Goal: Task Accomplishment & Management: Manage account settings

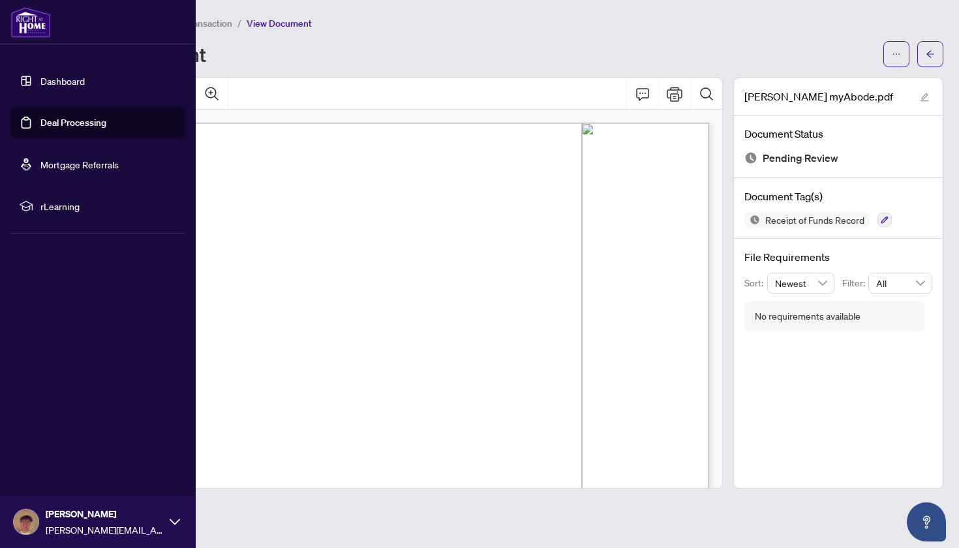
click at [40, 79] on link "Dashboard" at bounding box center [62, 81] width 44 height 12
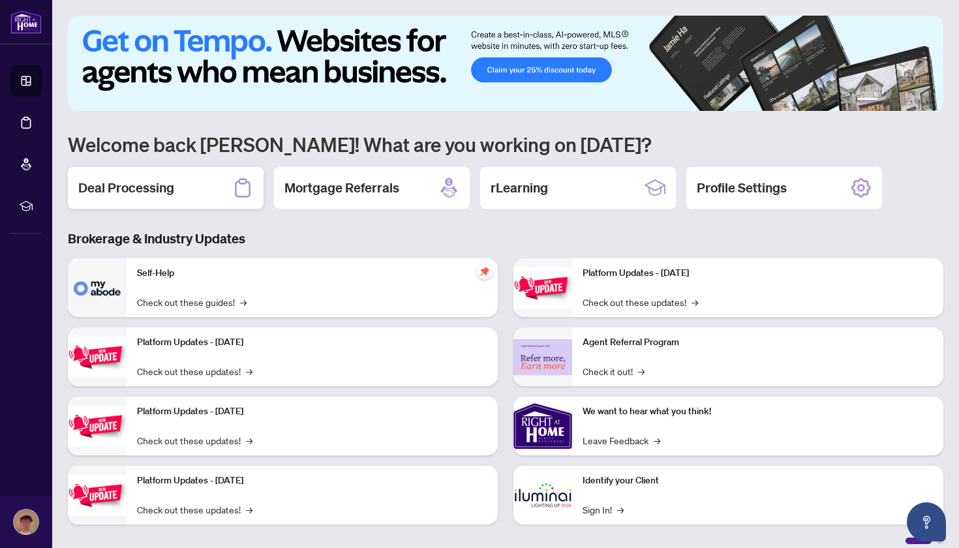
click at [187, 188] on div "Deal Processing" at bounding box center [166, 188] width 196 height 42
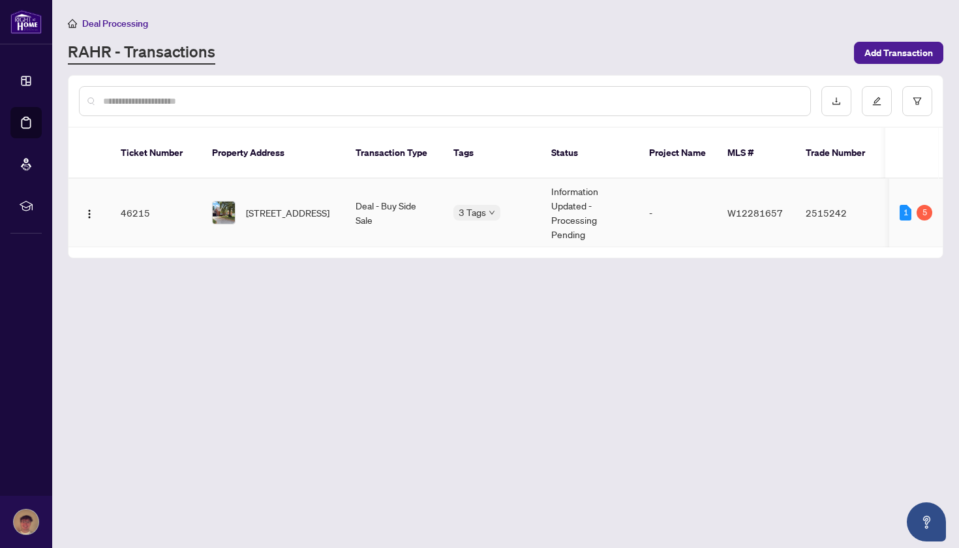
click at [803, 203] on td "2515242" at bounding box center [841, 213] width 91 height 69
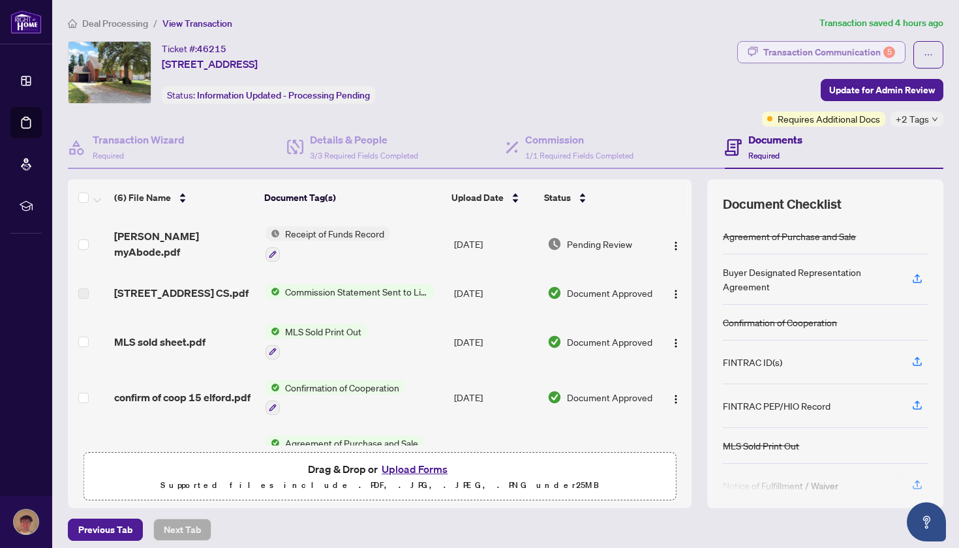
click at [857, 46] on div "Transaction Communication 5" at bounding box center [830, 52] width 132 height 21
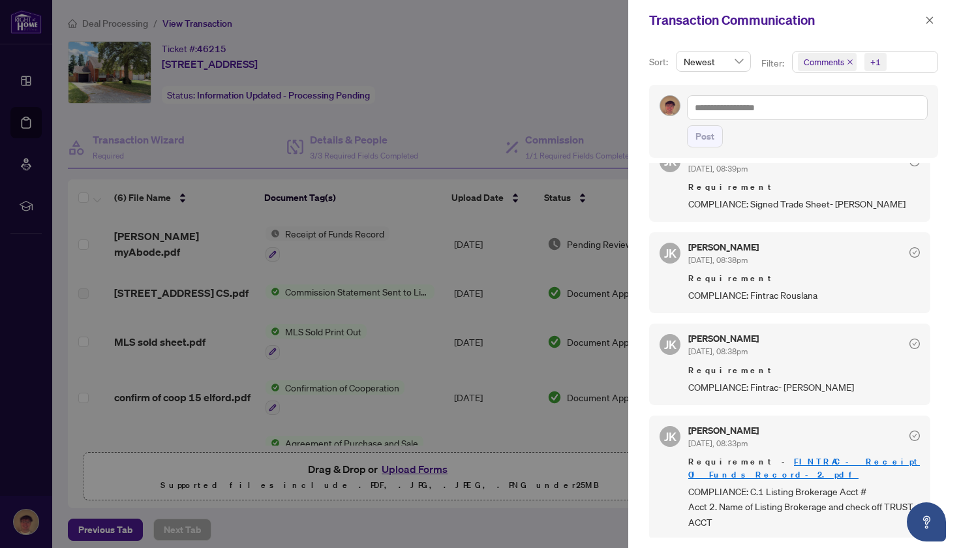
scroll to position [411, 0]
drag, startPoint x: 544, startPoint y: 107, endPoint x: 537, endPoint y: 107, distance: 7.2
click at [538, 107] on div at bounding box center [479, 274] width 959 height 548
click at [503, 104] on div at bounding box center [479, 274] width 959 height 548
click at [931, 16] on icon "close" at bounding box center [929, 20] width 9 height 9
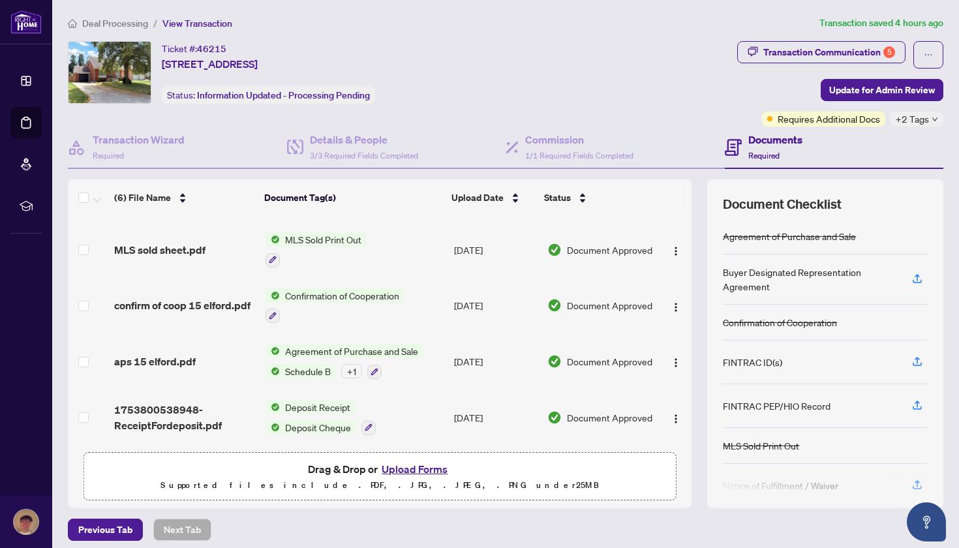
scroll to position [97, 0]
click at [413, 467] on button "Upload Forms" at bounding box center [415, 469] width 74 height 17
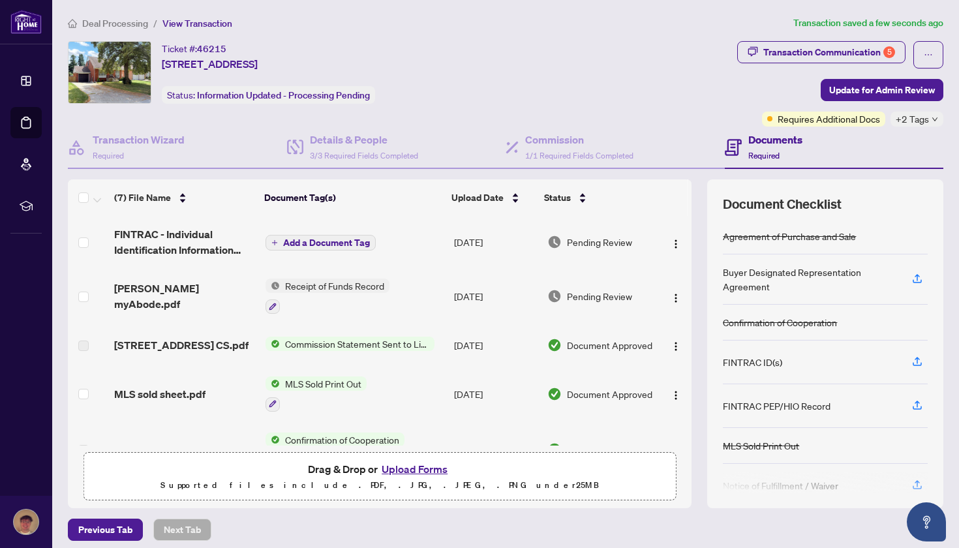
scroll to position [0, 0]
click at [320, 245] on span "Add a Document Tag" at bounding box center [326, 242] width 87 height 9
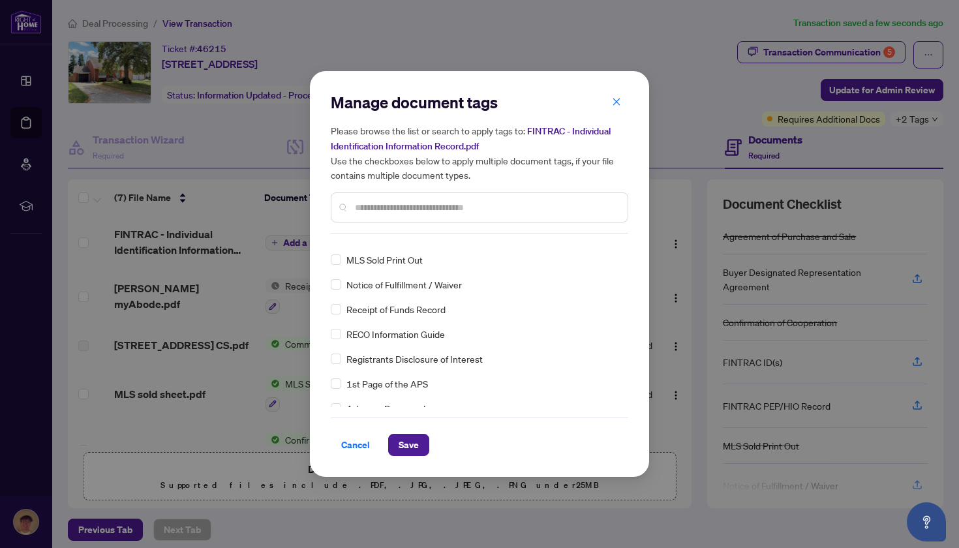
scroll to position [136, 0]
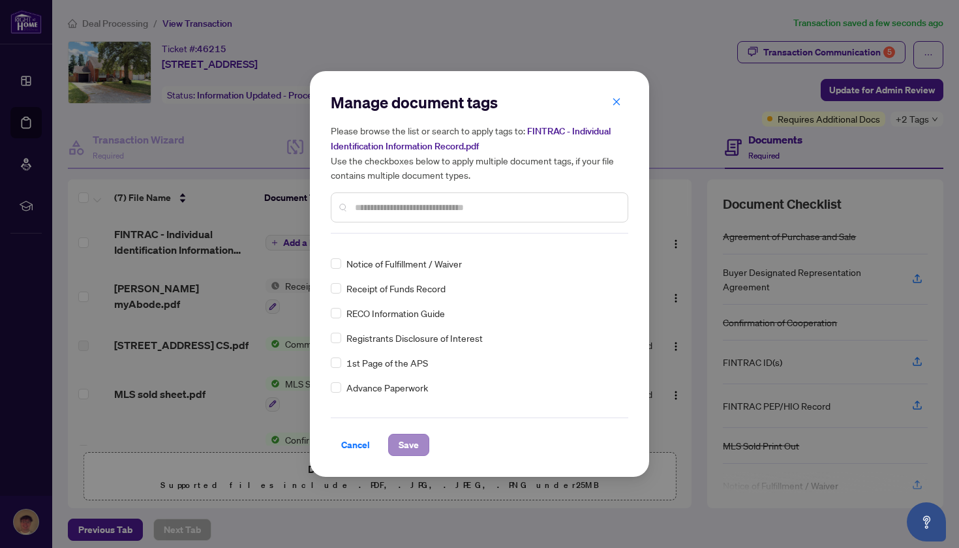
click at [417, 441] on span "Save" at bounding box center [409, 445] width 20 height 21
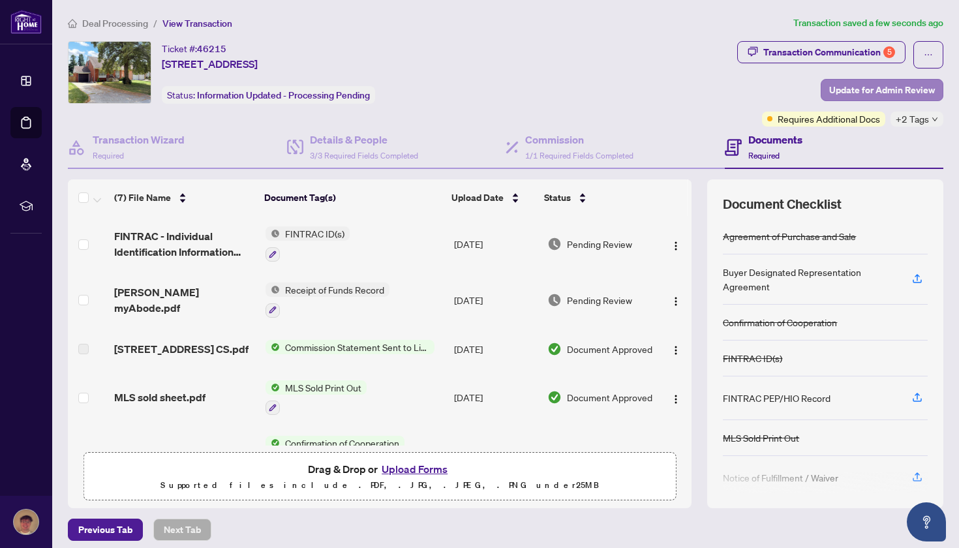
click at [904, 86] on span "Update for Admin Review" at bounding box center [883, 90] width 106 height 21
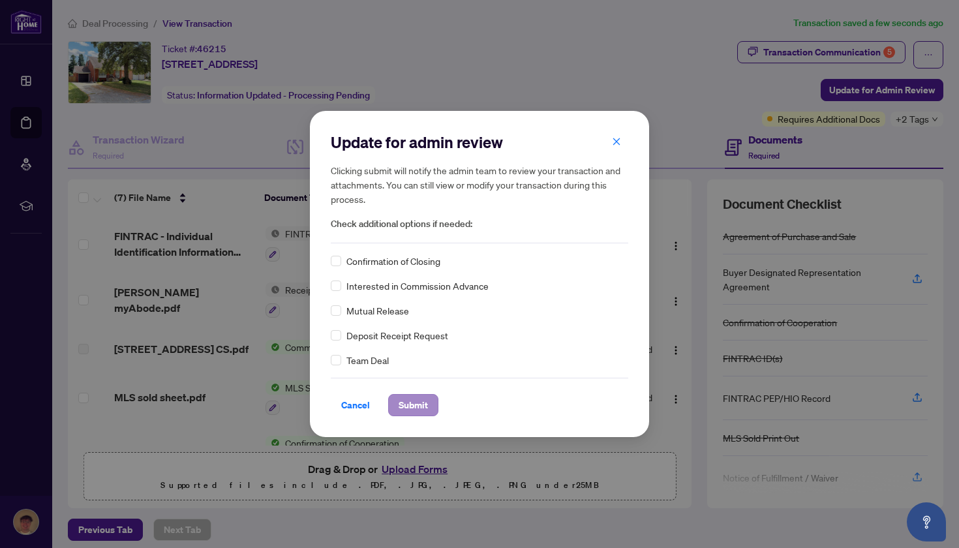
scroll to position [0, 0]
click at [418, 409] on span "Submit" at bounding box center [413, 405] width 29 height 21
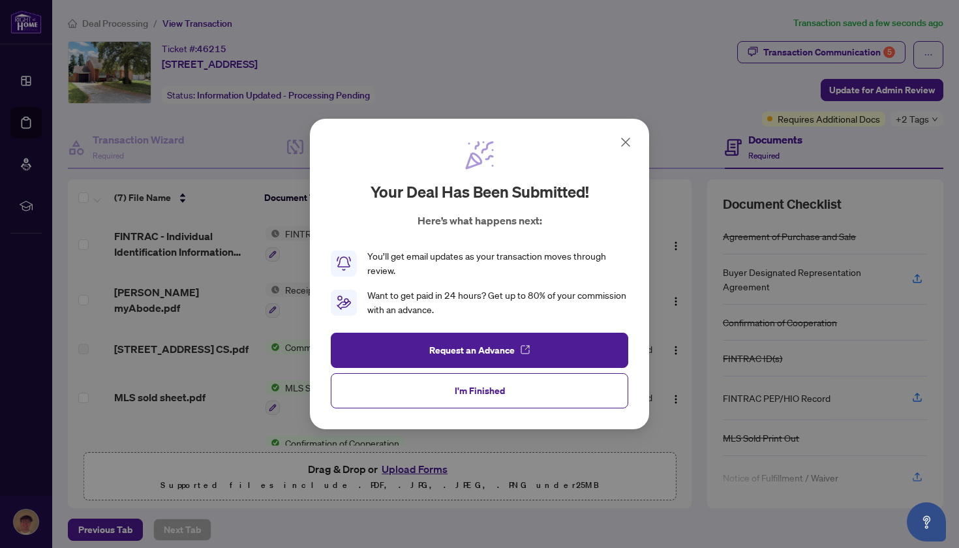
click at [630, 149] on icon at bounding box center [626, 142] width 16 height 16
